Goal: Register for event/course

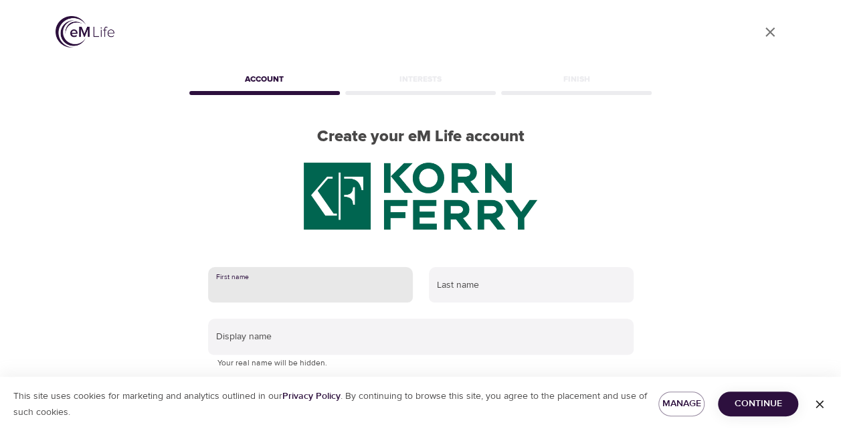
click at [298, 277] on input "text" at bounding box center [310, 285] width 205 height 36
type input "Rachel"
type input "Ramalho Cestaro"
type input "rachel.ramalho@kornferry.com"
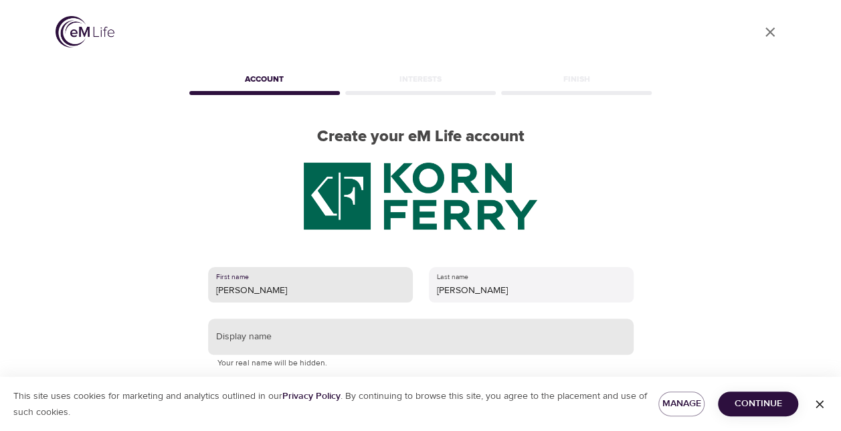
click at [286, 344] on input "text" at bounding box center [420, 336] width 425 height 36
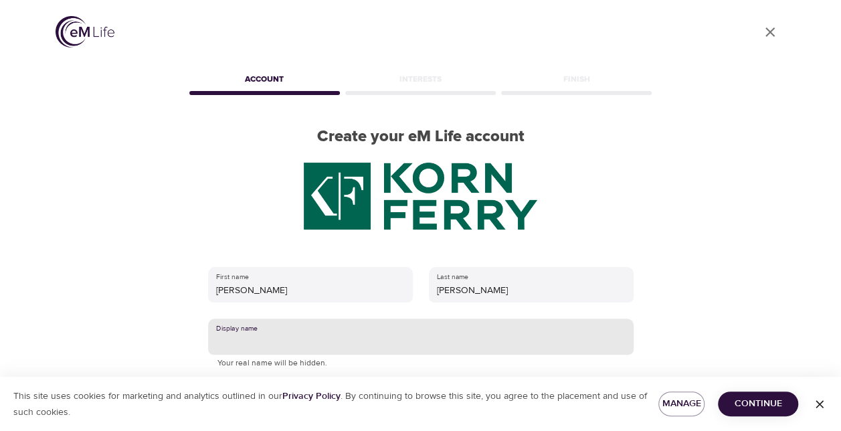
scroll to position [134, 0]
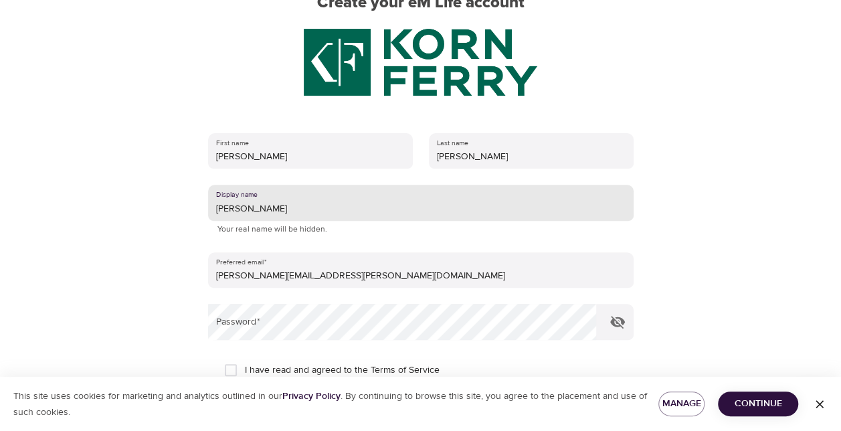
type input "Rachel"
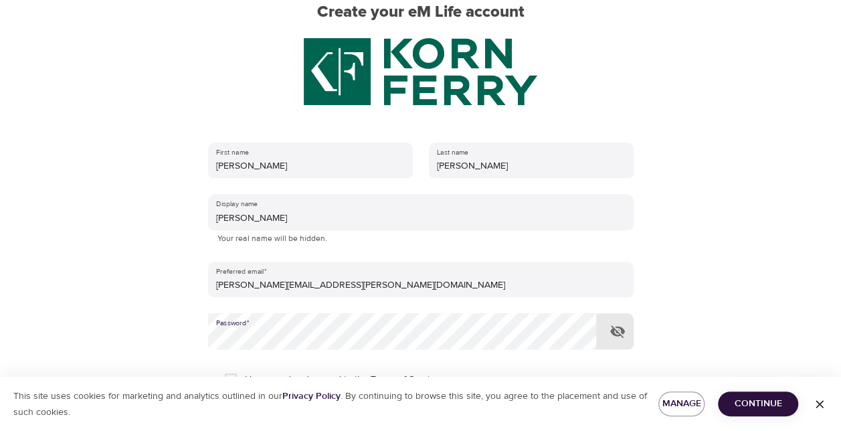
scroll to position [263, 0]
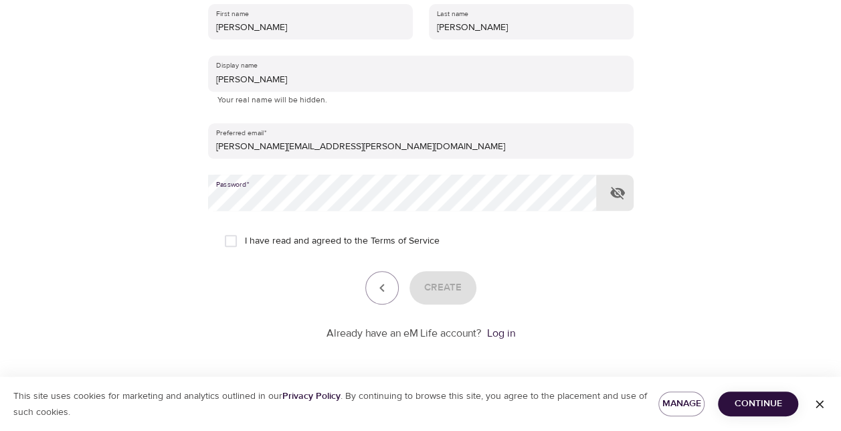
click at [230, 241] on input "I have read and agreed to the Terms of Service" at bounding box center [231, 241] width 28 height 28
checkbox input "true"
click at [445, 286] on span "Create" at bounding box center [442, 287] width 37 height 17
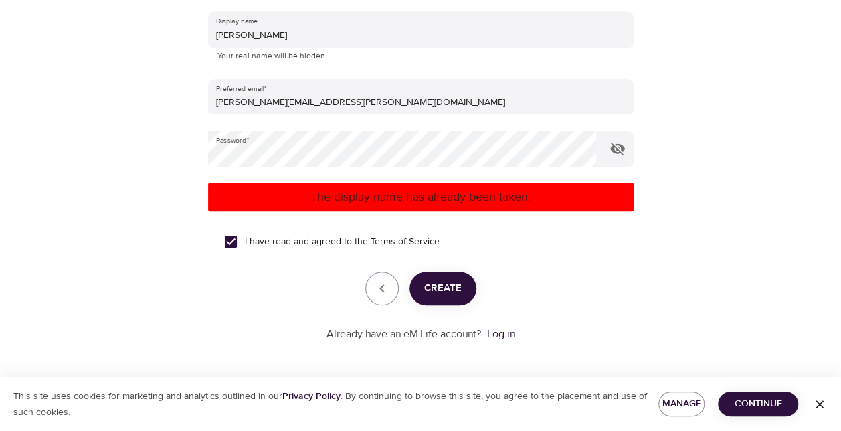
scroll to position [308, 0]
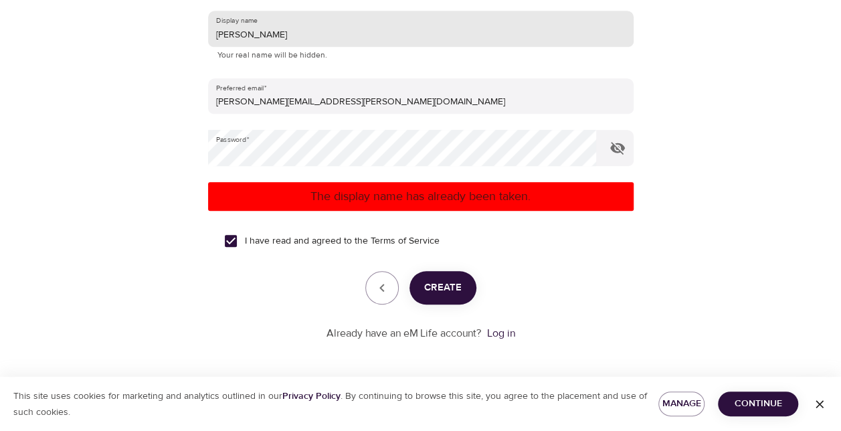
click at [292, 41] on input "Rachel" at bounding box center [420, 29] width 425 height 36
type input "[PERSON_NAME]"
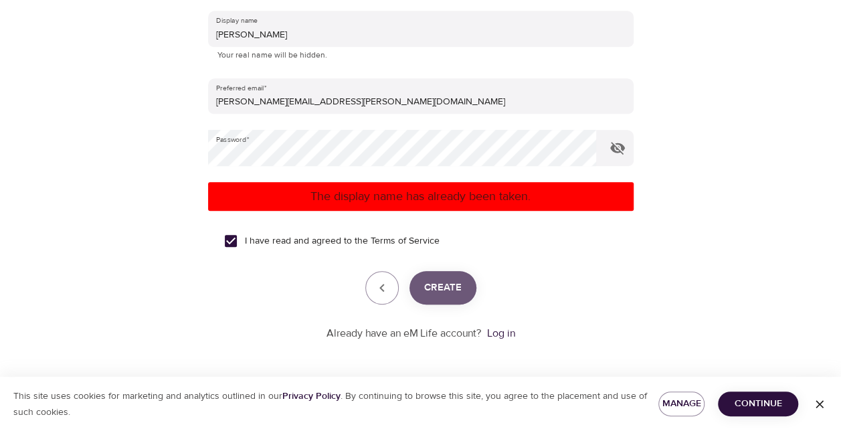
click at [439, 281] on span "Create" at bounding box center [442, 287] width 37 height 17
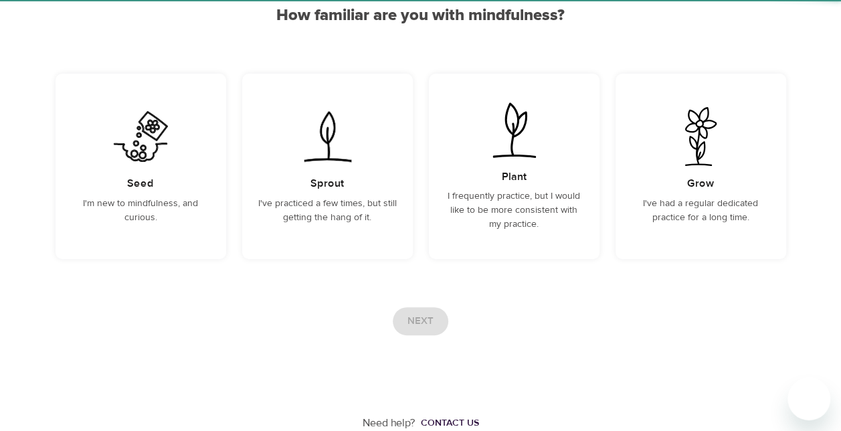
scroll to position [136, 0]
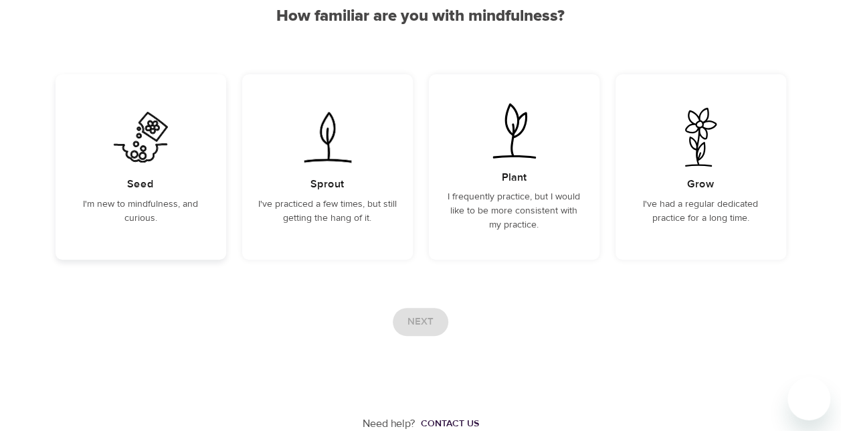
click at [162, 193] on div "Seed I'm new to mindfulness, and curious." at bounding box center [140, 166] width 171 height 185
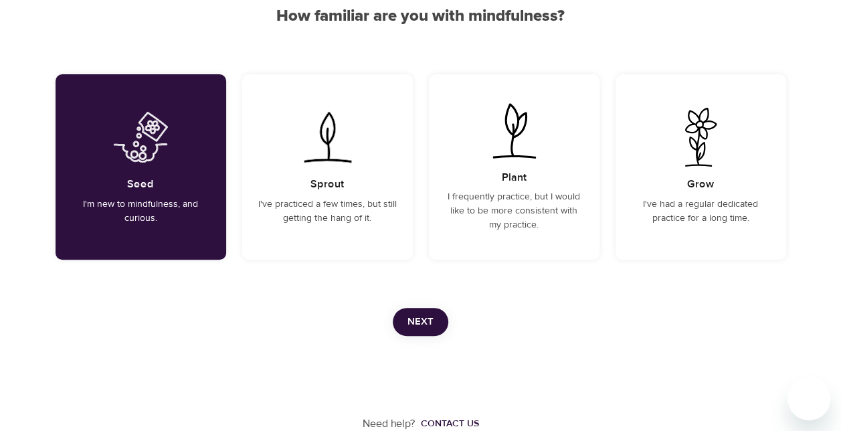
click at [424, 317] on span "Next" at bounding box center [420, 321] width 26 height 17
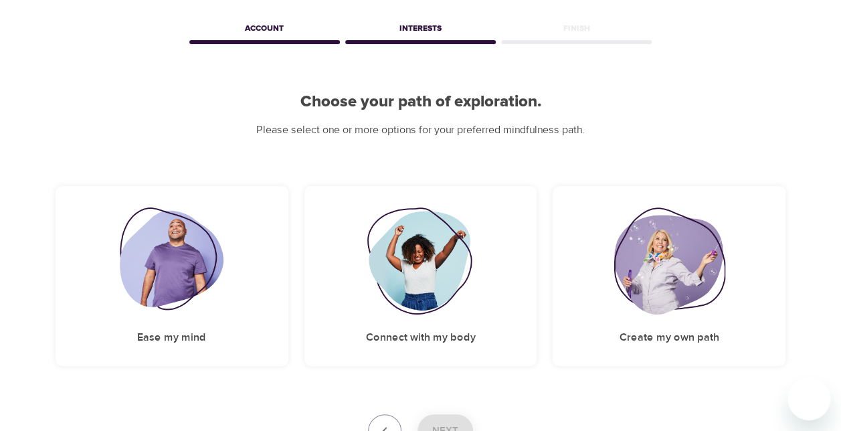
scroll to position [158, 0]
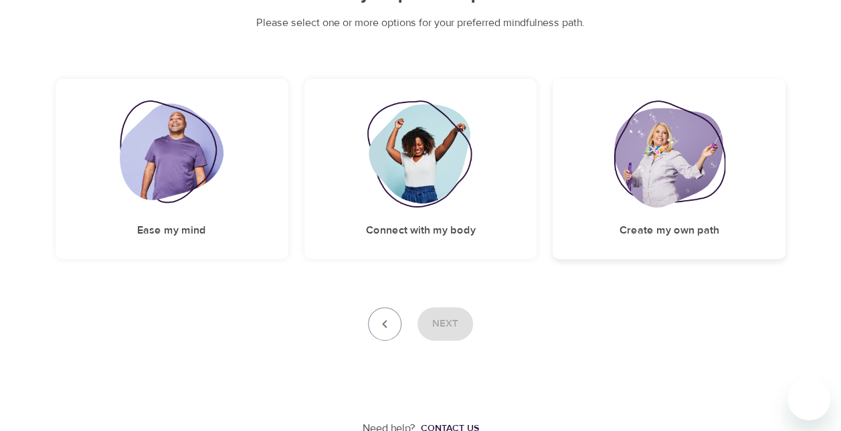
click at [626, 232] on h5 "Create my own path" at bounding box center [669, 230] width 100 height 14
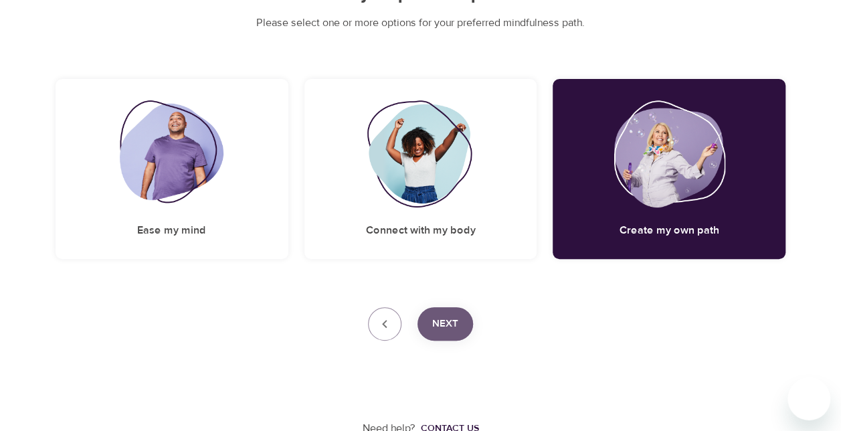
click at [435, 326] on span "Next" at bounding box center [445, 323] width 26 height 17
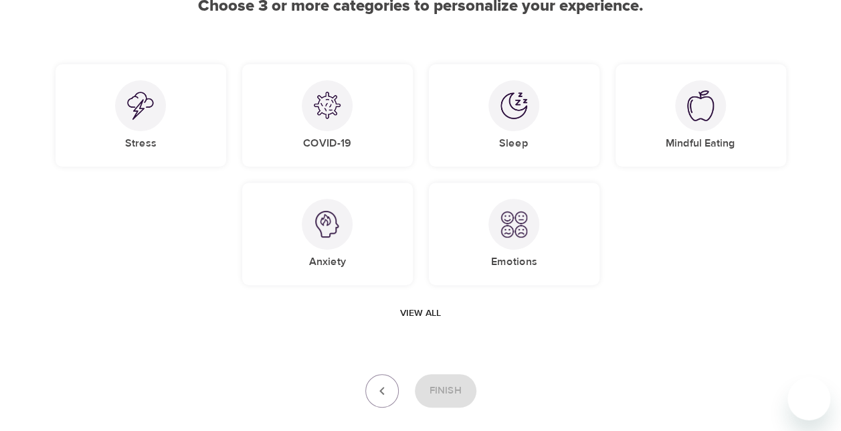
scroll to position [80, 0]
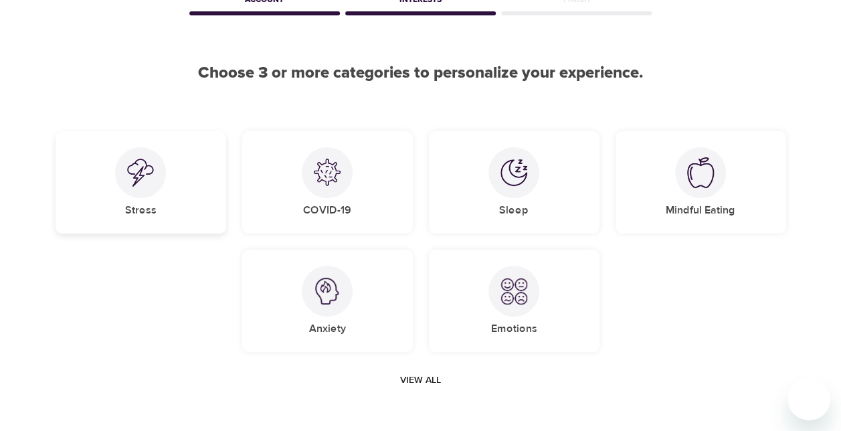
click at [134, 184] on img at bounding box center [140, 172] width 27 height 28
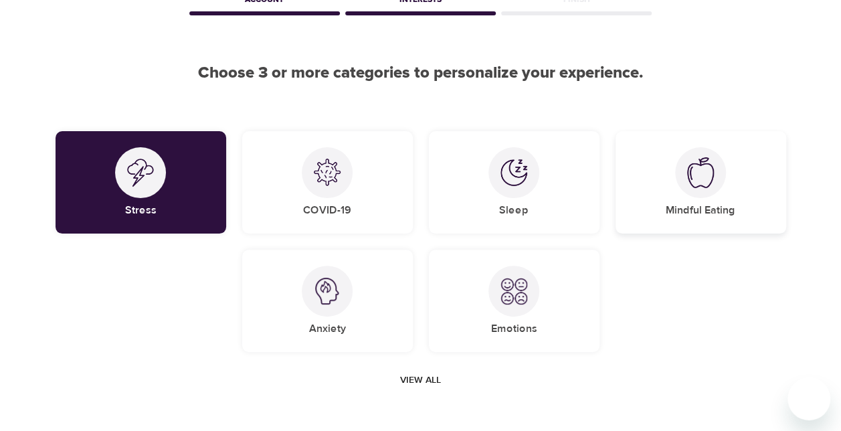
click at [661, 183] on div "Mindful Eating" at bounding box center [700, 182] width 171 height 102
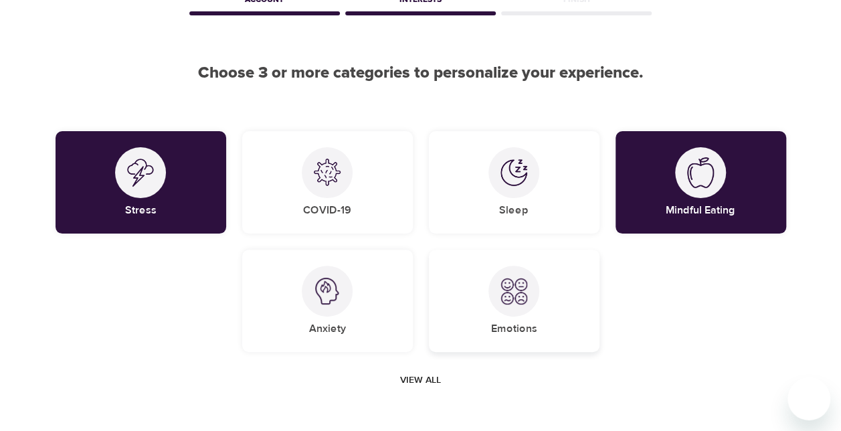
click at [511, 286] on img at bounding box center [513, 290] width 27 height 27
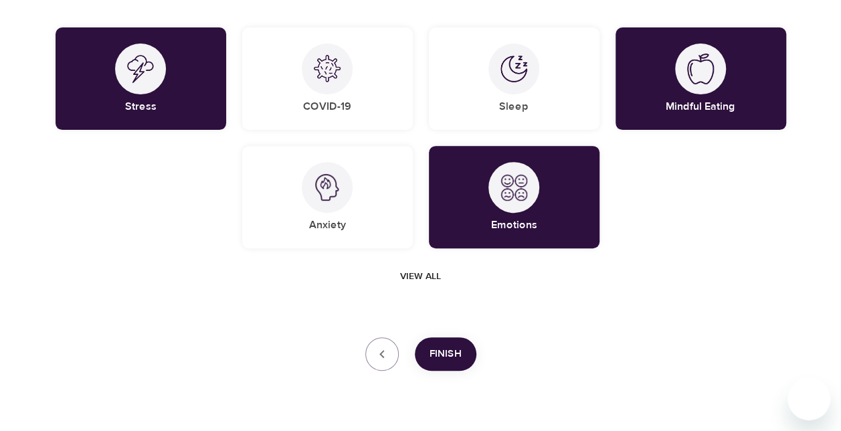
scroll to position [213, 0]
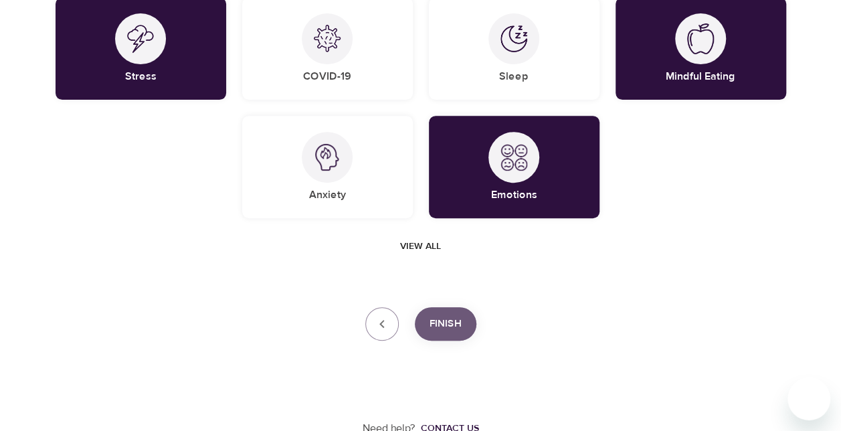
click at [451, 326] on span "Finish" at bounding box center [445, 323] width 32 height 17
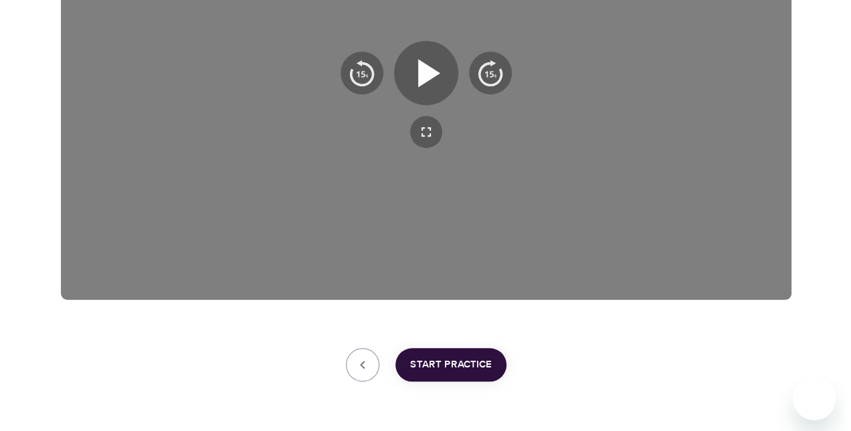
scroll to position [388, 0]
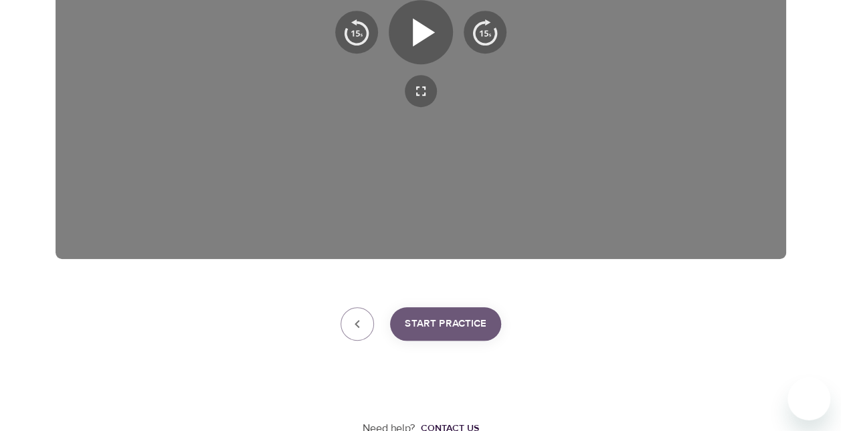
click at [464, 318] on span "Start Practice" at bounding box center [446, 323] width 82 height 17
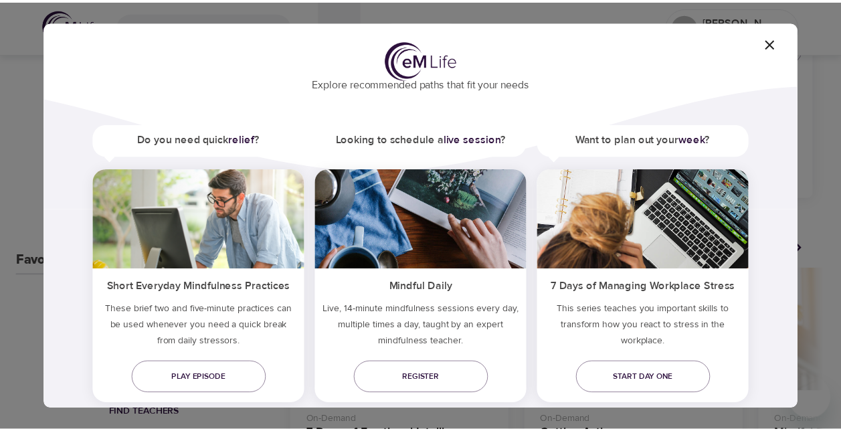
scroll to position [80, 0]
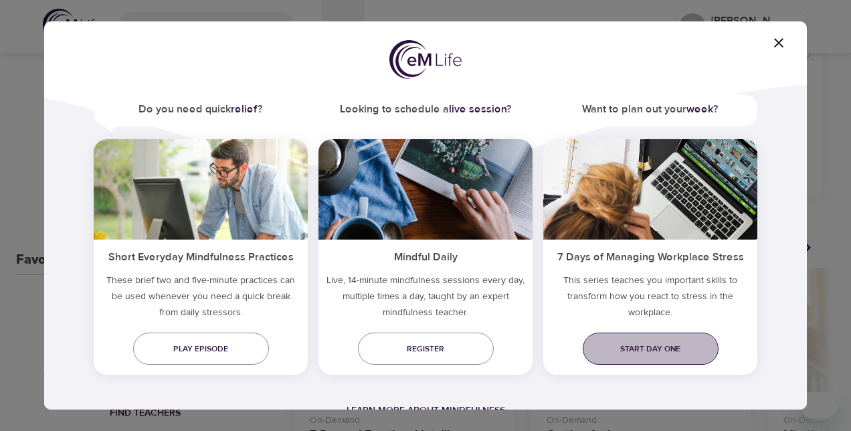
click at [643, 348] on span "Start day one" at bounding box center [650, 349] width 114 height 14
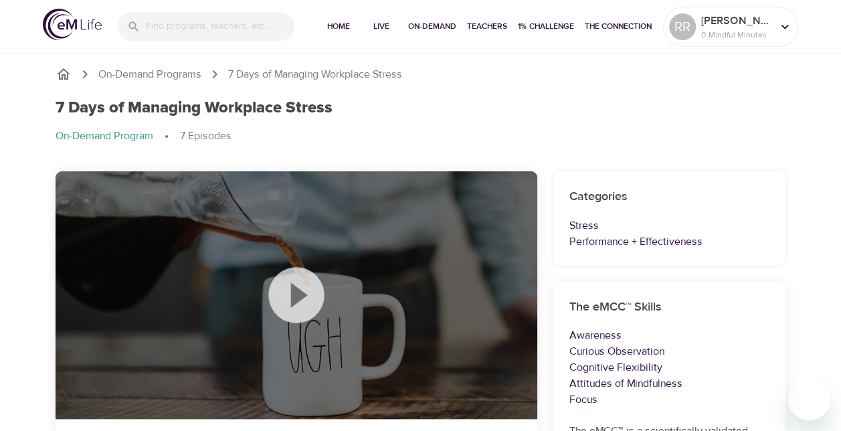
click at [71, 21] on img at bounding box center [72, 24] width 59 height 31
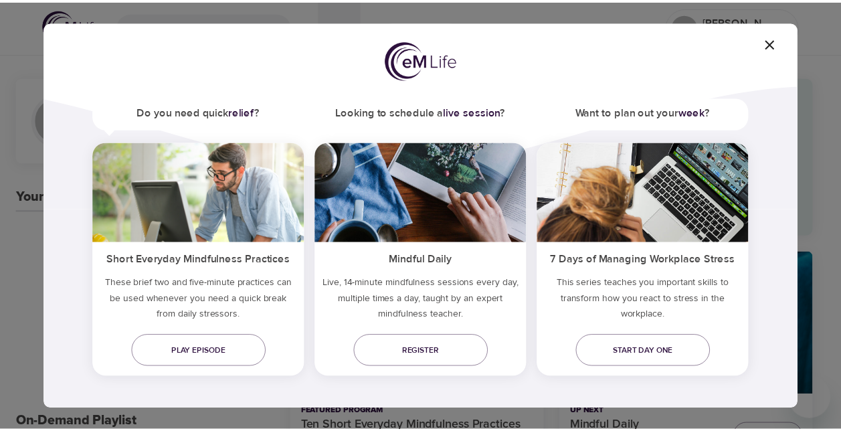
scroll to position [80, 0]
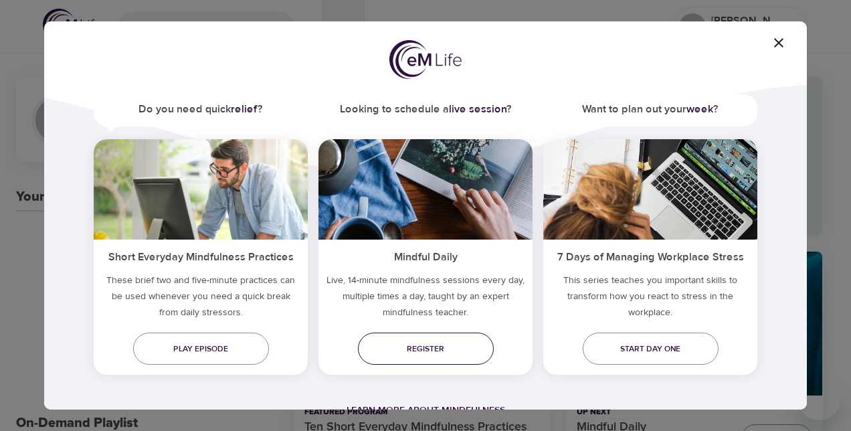
click at [433, 350] on span "Register" at bounding box center [425, 349] width 114 height 14
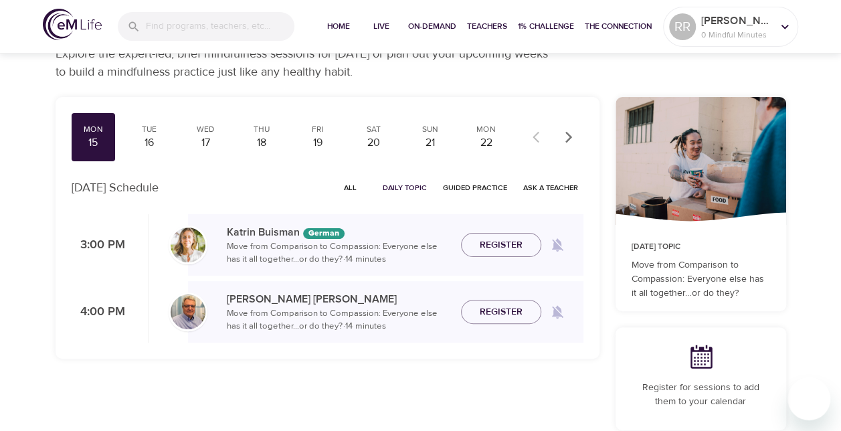
scroll to position [67, 0]
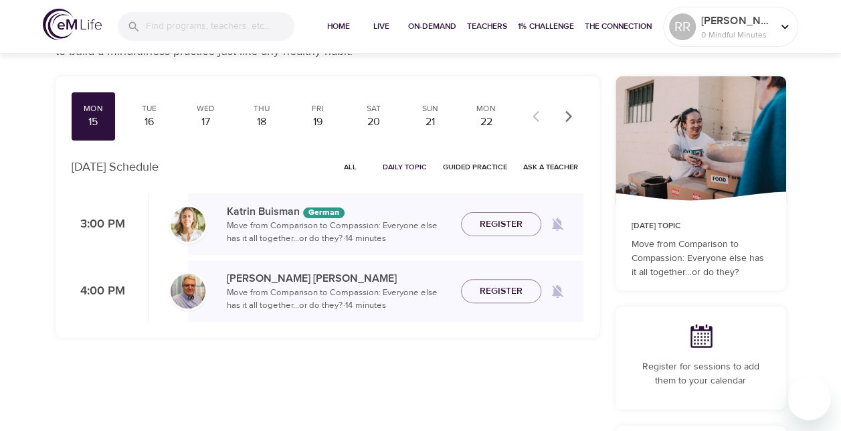
click at [506, 168] on span "Guided Practice" at bounding box center [475, 166] width 64 height 13
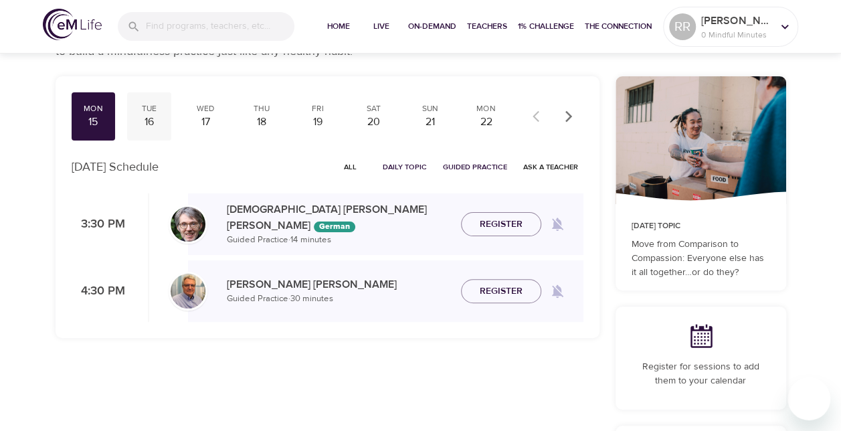
click at [156, 123] on div "16" at bounding box center [148, 121] width 33 height 15
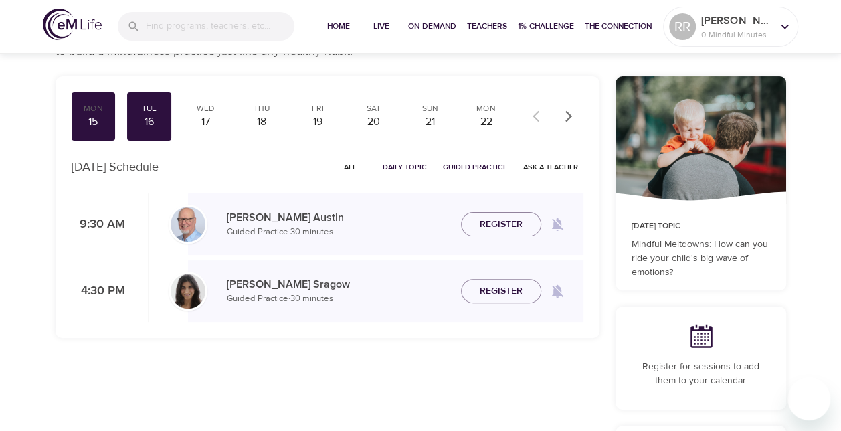
click at [349, 170] on span "All" at bounding box center [350, 166] width 32 height 13
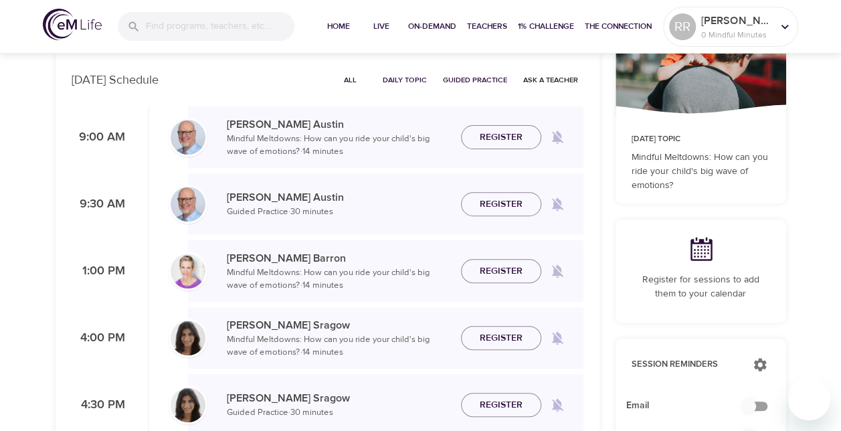
scroll to position [134, 0]
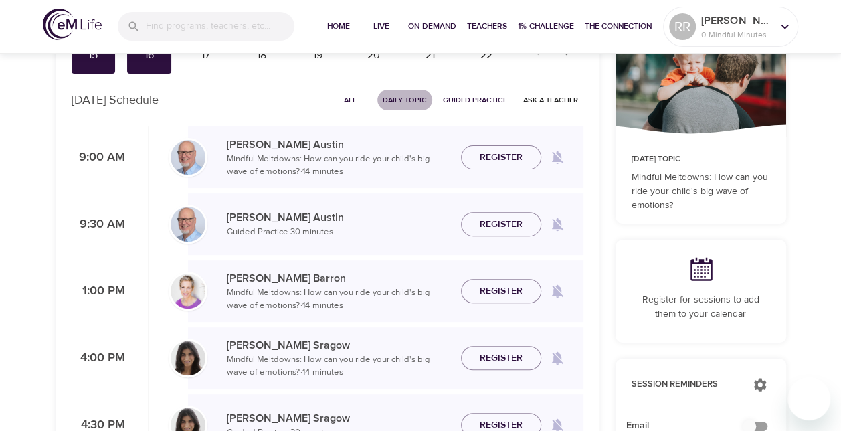
click at [404, 99] on span "Daily Topic" at bounding box center [404, 100] width 44 height 13
